Goal: Check status: Check status

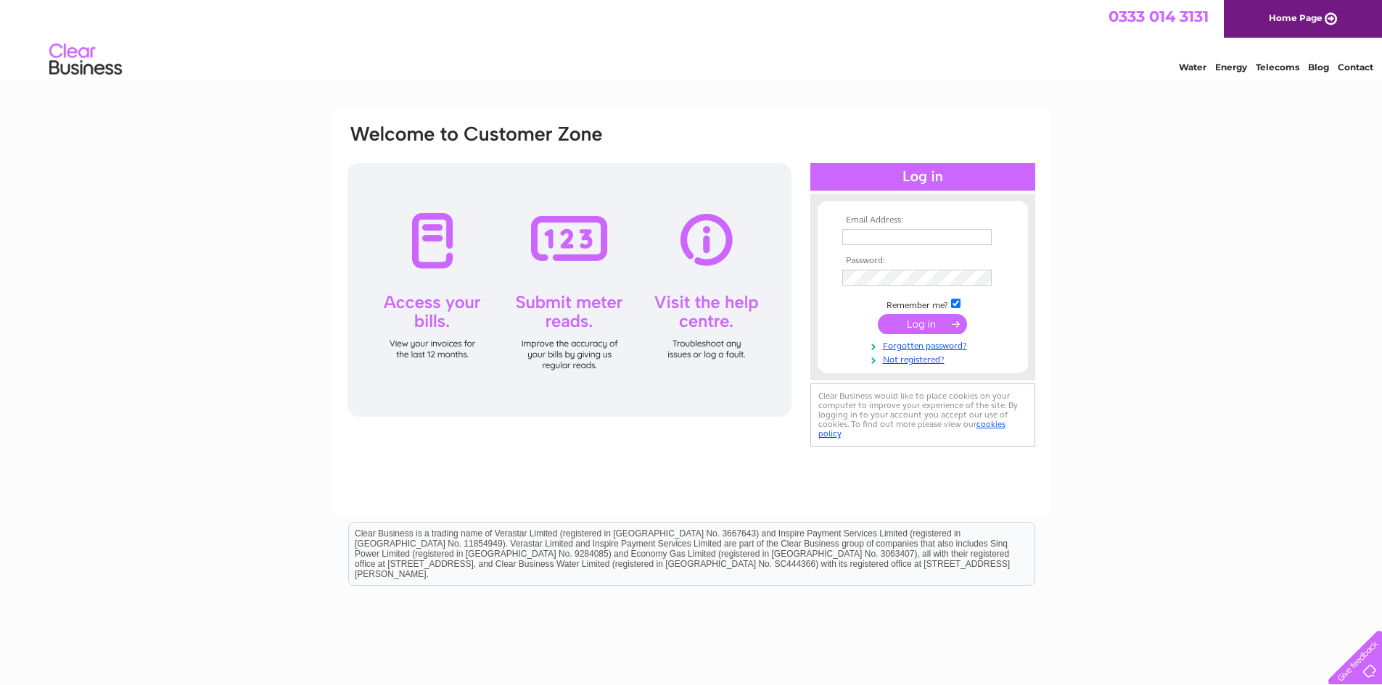
type input "admin@johnstonebridgecentretrust.co.uk"
click at [930, 324] on input "submit" at bounding box center [922, 324] width 89 height 20
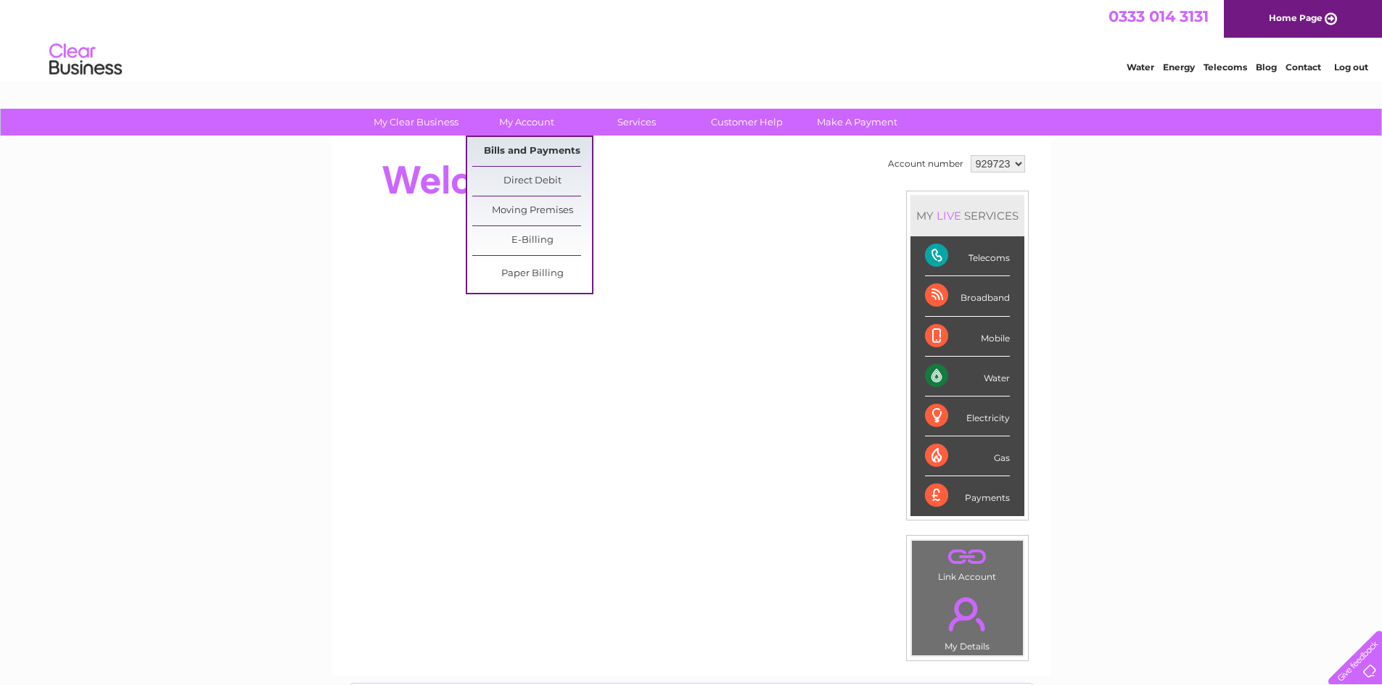
click at [526, 148] on link "Bills and Payments" at bounding box center [532, 151] width 120 height 29
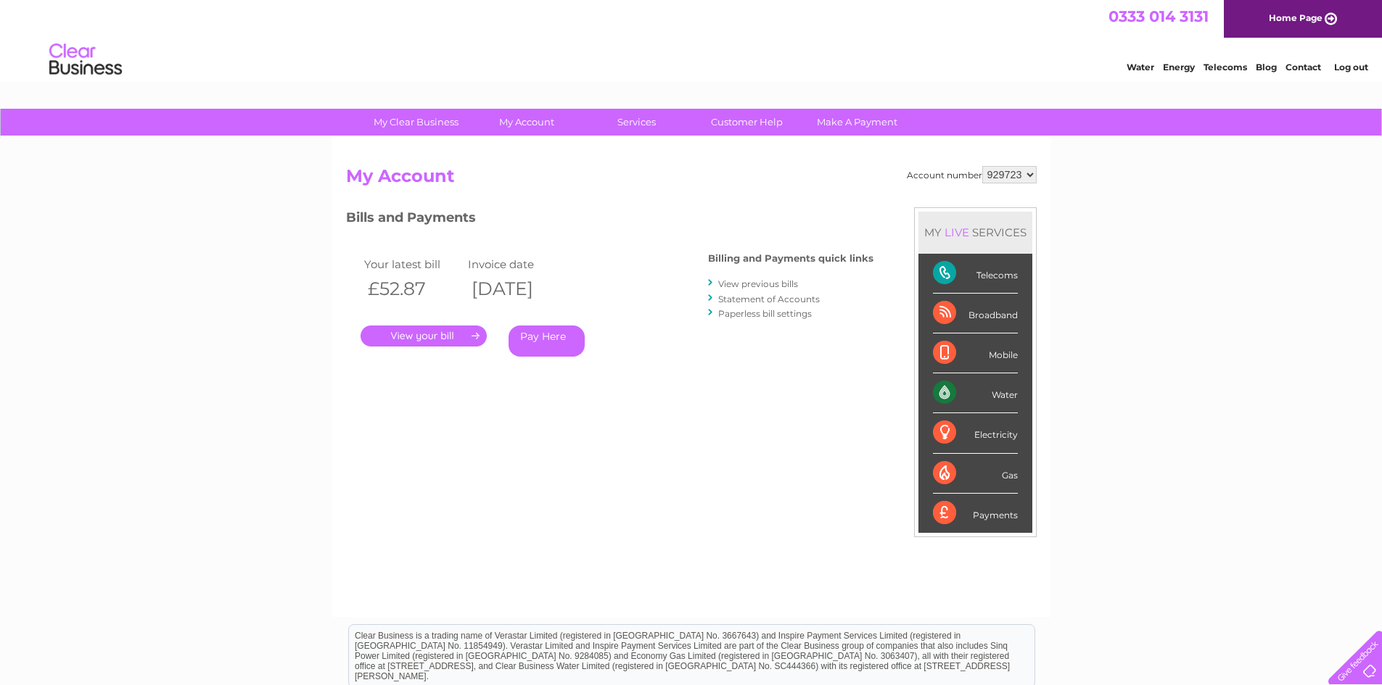
click at [459, 335] on link "." at bounding box center [424, 336] width 126 height 21
